Goal: Task Accomplishment & Management: Manage account settings

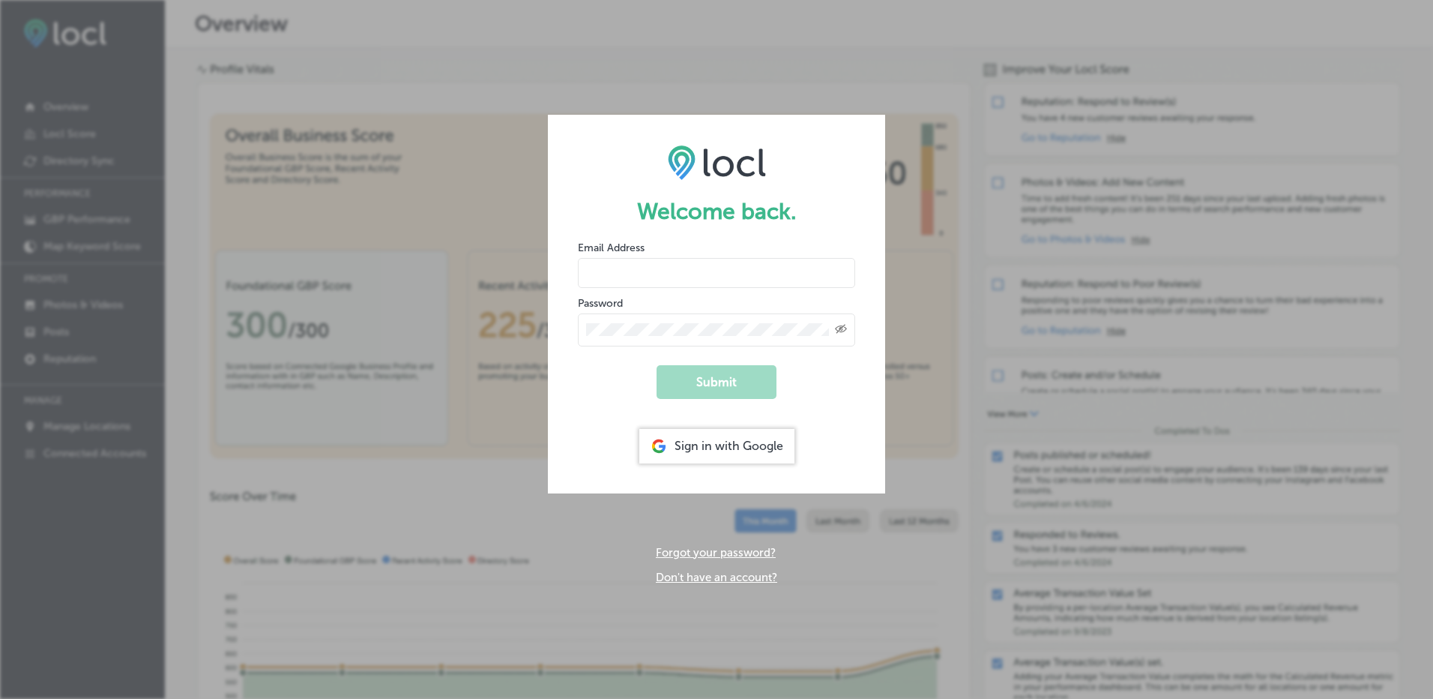
click at [764, 277] on input "email" at bounding box center [716, 273] width 277 height 30
type input "[EMAIL_ADDRESS][DOMAIN_NAME]"
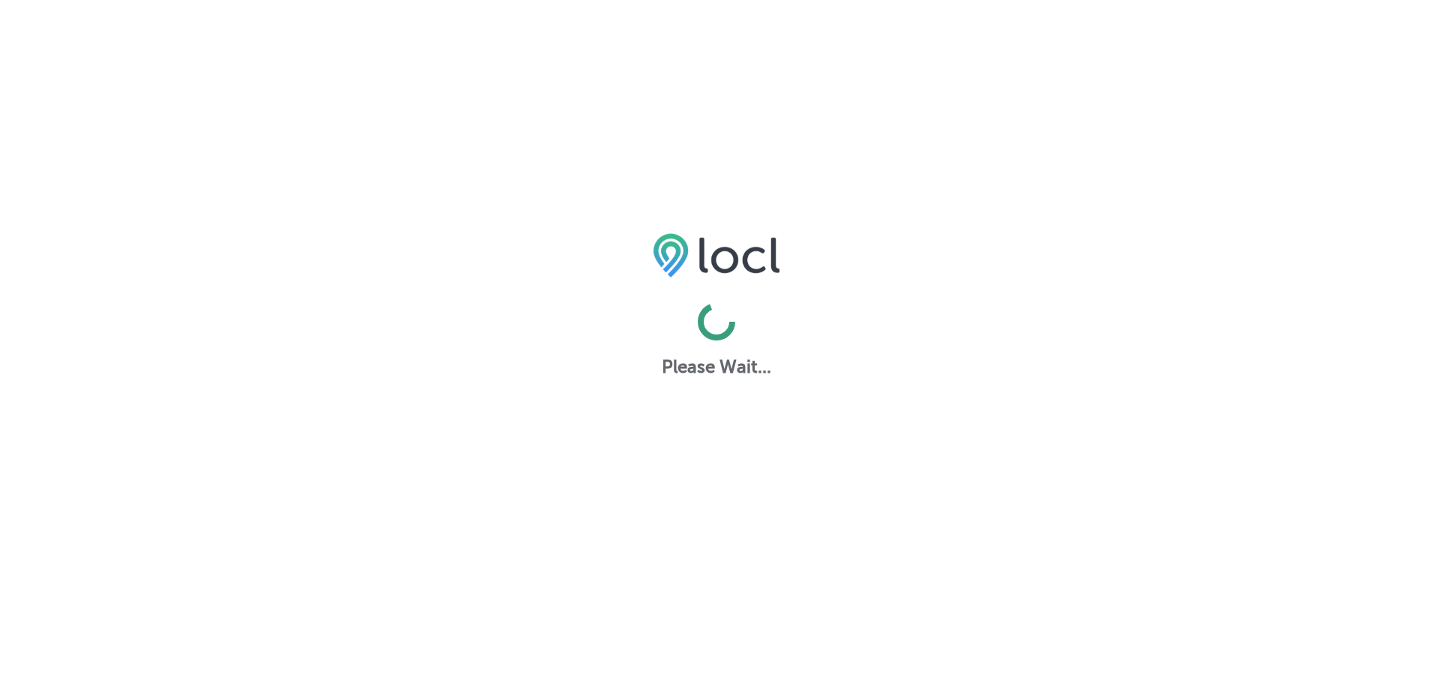
select select "TH"
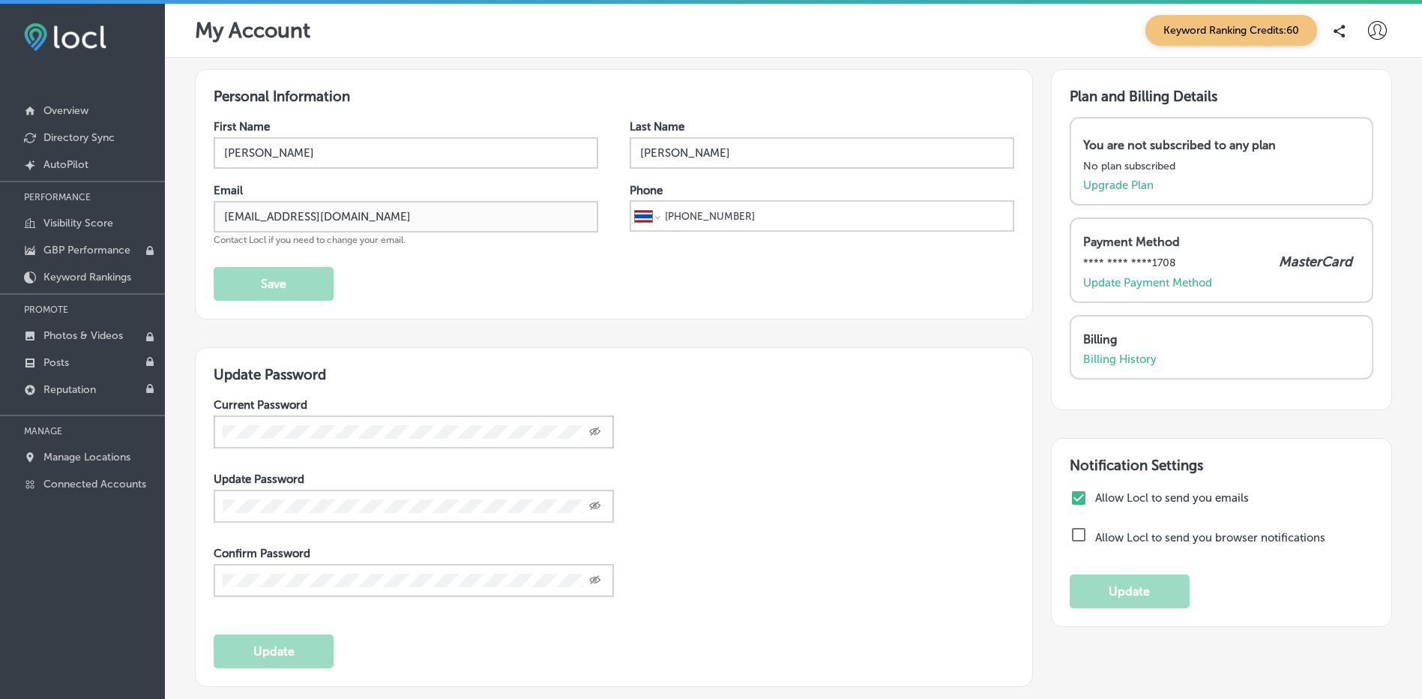
click at [1070, 496] on input "checkbox" at bounding box center [1079, 498] width 18 height 18
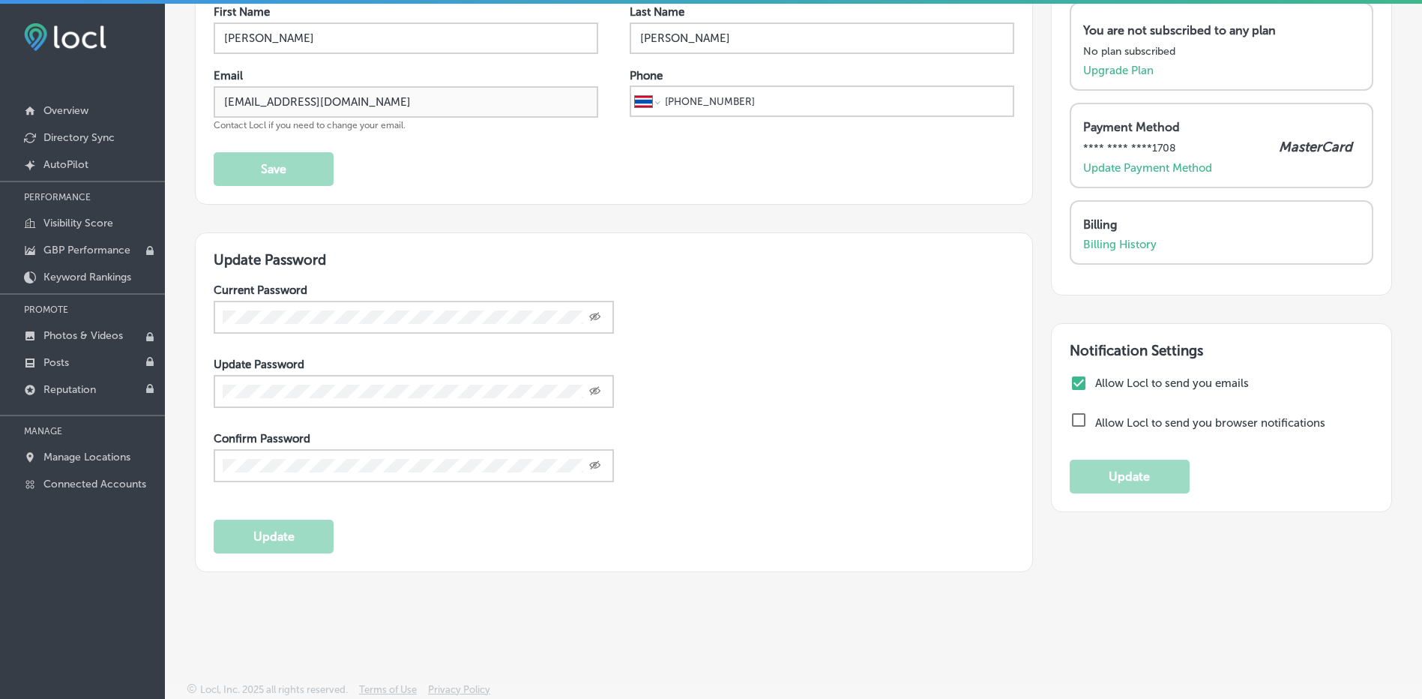
click at [922, 472] on div "Current Password Created with Sketch. Update Password Created with Sketch. Conf…" at bounding box center [614, 394] width 801 height 223
click at [1072, 387] on input "checkbox" at bounding box center [1079, 383] width 18 height 18
checkbox input "true"
click at [1076, 427] on input "checkbox" at bounding box center [1079, 420] width 18 height 18
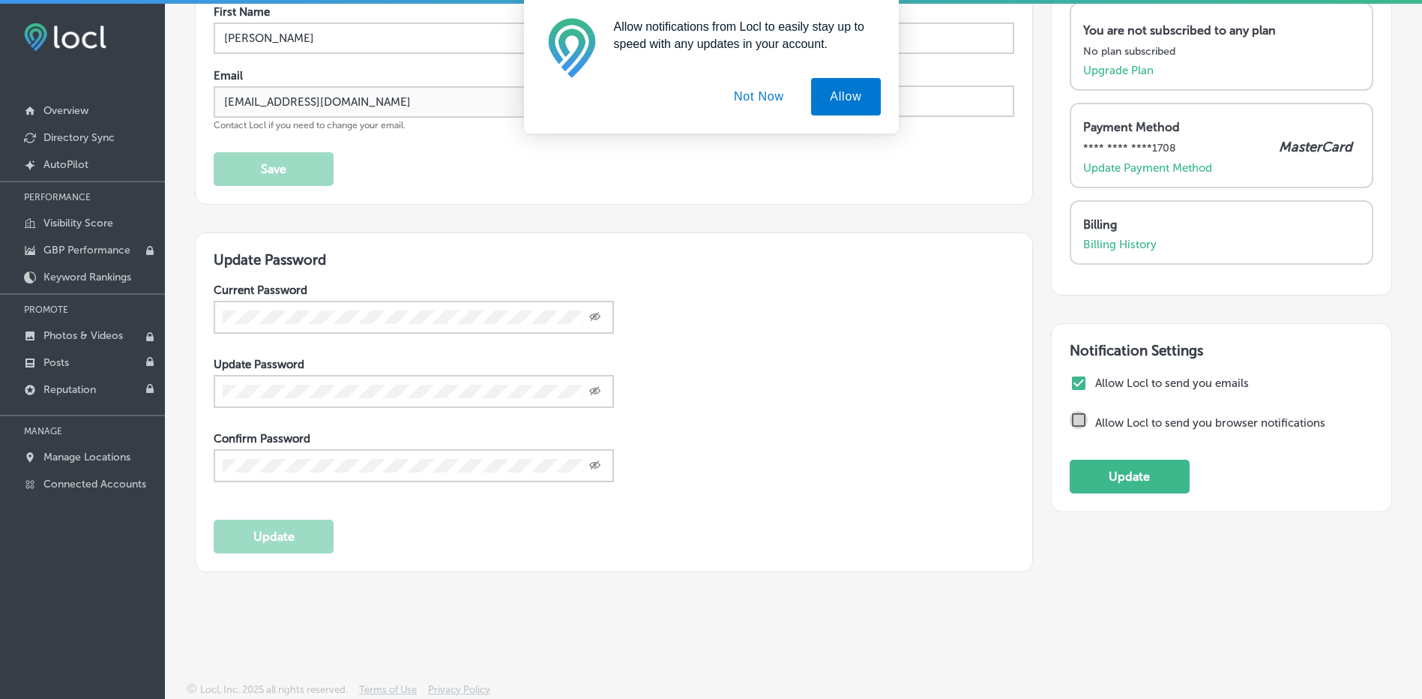
click at [1070, 420] on input "checkbox" at bounding box center [1079, 420] width 18 height 18
checkbox input "false"
click at [750, 101] on button "Not Now" at bounding box center [759, 96] width 88 height 37
click at [1070, 386] on input "checkbox" at bounding box center [1079, 383] width 18 height 18
click at [732, 98] on button "Not Now" at bounding box center [759, 96] width 88 height 37
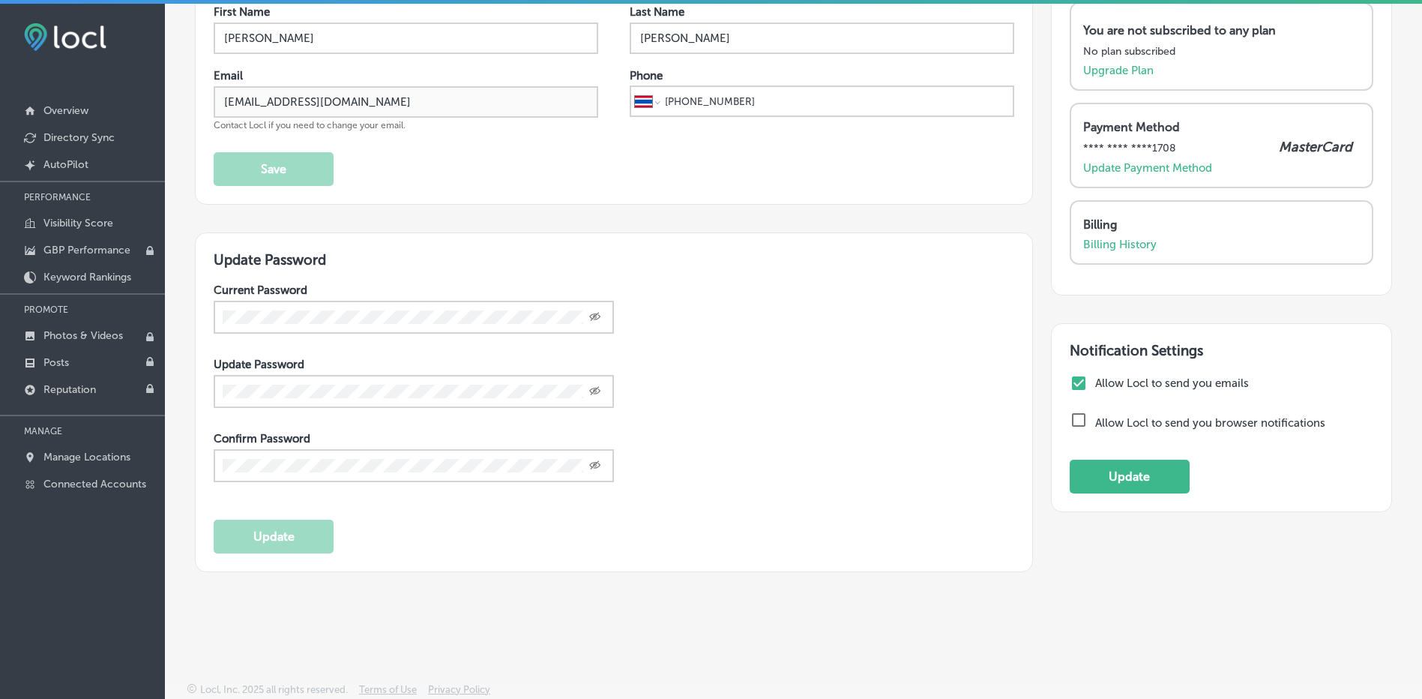
click at [1070, 388] on input "checkbox" at bounding box center [1079, 383] width 18 height 18
click at [1071, 382] on input "checkbox" at bounding box center [1079, 383] width 18 height 18
checkbox input "true"
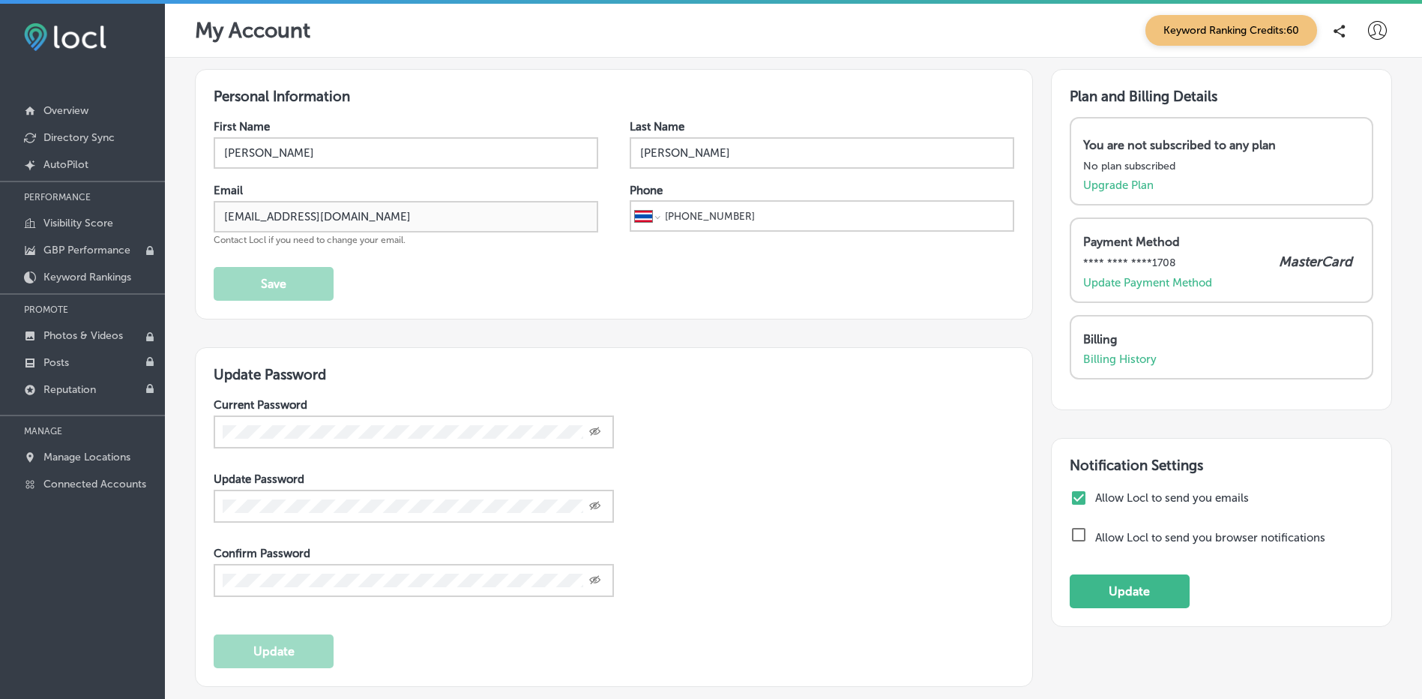
click at [1158, 274] on div "Payment Method **** **** **** 1708 MasterCard Update Payment Method" at bounding box center [1221, 262] width 277 height 55
click at [1168, 291] on div "Payment Method **** **** **** 1708 MasterCard Update Payment Method" at bounding box center [1222, 259] width 304 height 85
click at [1176, 280] on p "Update Payment Method" at bounding box center [1147, 282] width 129 height 13
